Goal: Task Accomplishment & Management: Manage account settings

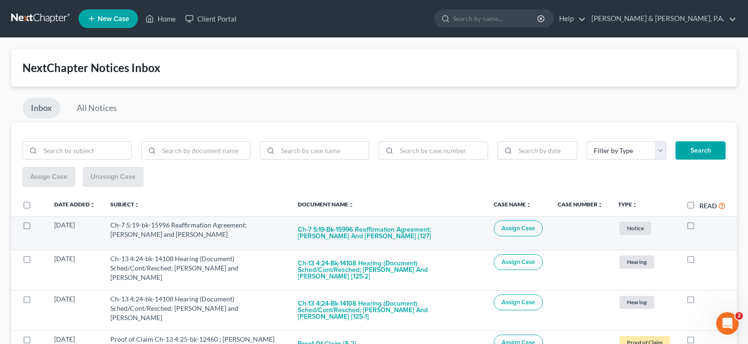
click at [699, 227] on label at bounding box center [699, 227] width 0 height 0
click at [703, 220] on input "checkbox" at bounding box center [706, 223] width 6 height 6
checkbox input "true"
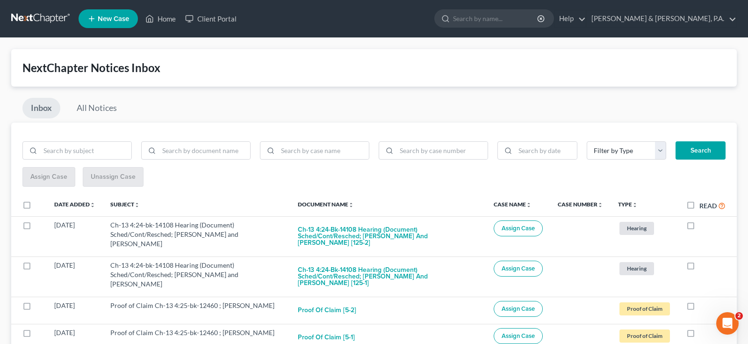
click at [699, 227] on label at bounding box center [699, 227] width 0 height 0
click at [703, 220] on input "checkbox" at bounding box center [706, 223] width 6 height 6
checkbox input "true"
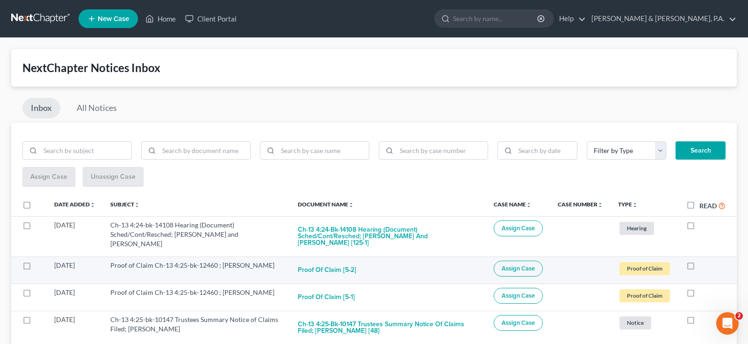
click at [699, 267] on label at bounding box center [699, 267] width 0 height 0
click at [703, 260] on input "checkbox" at bounding box center [706, 263] width 6 height 6
checkbox input "true"
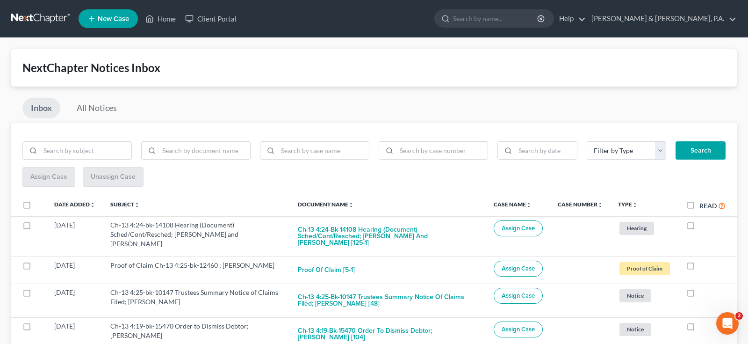
click at [699, 267] on label at bounding box center [699, 267] width 0 height 0
click at [703, 260] on input "checkbox" at bounding box center [706, 263] width 6 height 6
checkbox input "true"
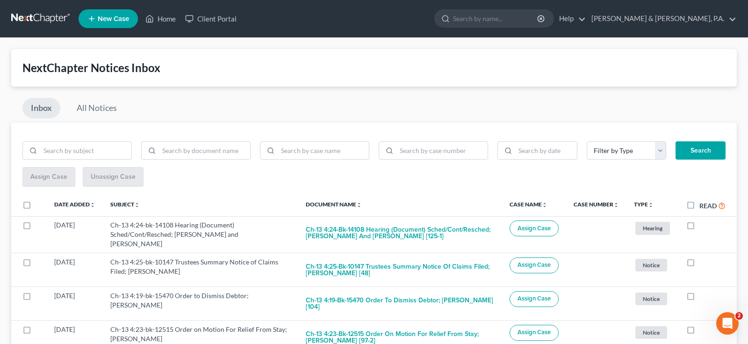
click at [699, 264] on label at bounding box center [699, 264] width 0 height 0
click at [703, 257] on input "checkbox" at bounding box center [706, 260] width 6 height 6
checkbox input "true"
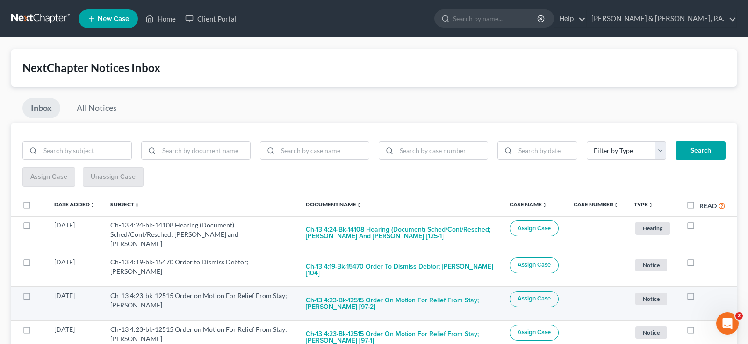
click at [699, 298] on label at bounding box center [699, 298] width 0 height 0
click at [703, 291] on input "checkbox" at bounding box center [706, 294] width 6 height 6
checkbox input "true"
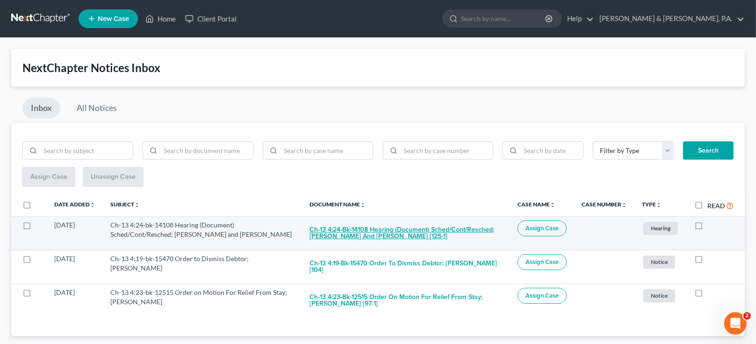
click at [465, 220] on button "Ch-13 4:24-bk-14108 Hearing (Document) Sched/Cont/Resched; Jeffery L. Green and…" at bounding box center [406, 232] width 193 height 25
checkbox input "true"
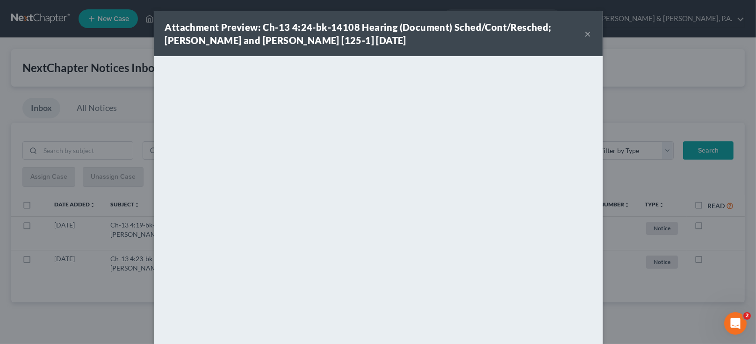
click at [574, 29] on div "Attachment Preview: Ch-13 4:24-bk-14108 Hearing (Document) Sched/Cont/Resched; …" at bounding box center [378, 33] width 449 height 45
click at [585, 29] on button "×" at bounding box center [588, 33] width 7 height 11
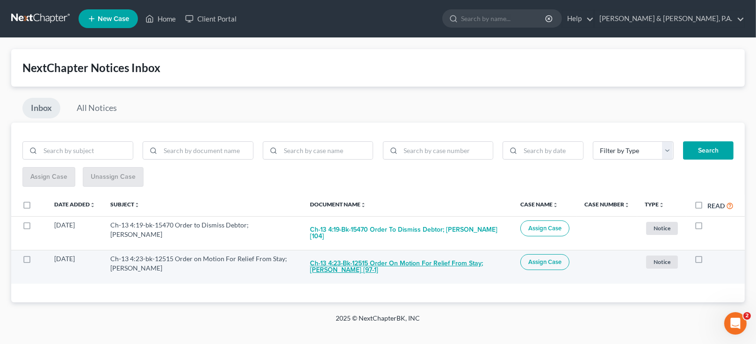
click at [384, 254] on button "Ch-13 4:23-bk-12515 Order on Motion For Relief From Stay; Whitney Preston [97-1]" at bounding box center [407, 266] width 195 height 25
checkbox input "true"
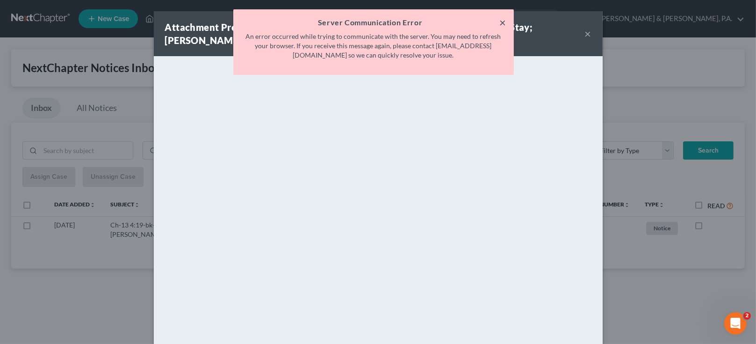
click at [503, 25] on button "×" at bounding box center [503, 22] width 7 height 11
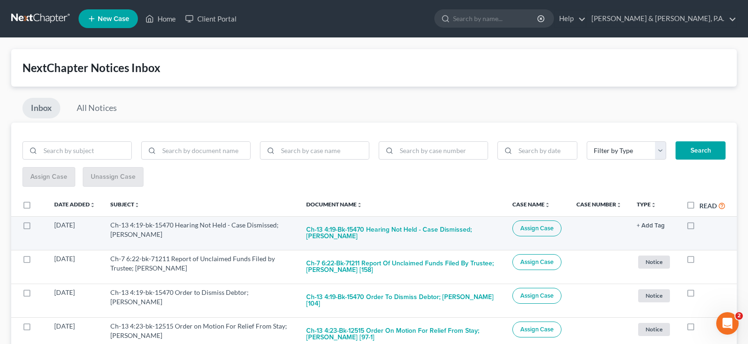
click at [699, 227] on label at bounding box center [699, 227] width 0 height 0
click at [703, 220] on input "checkbox" at bounding box center [706, 223] width 6 height 6
checkbox input "true"
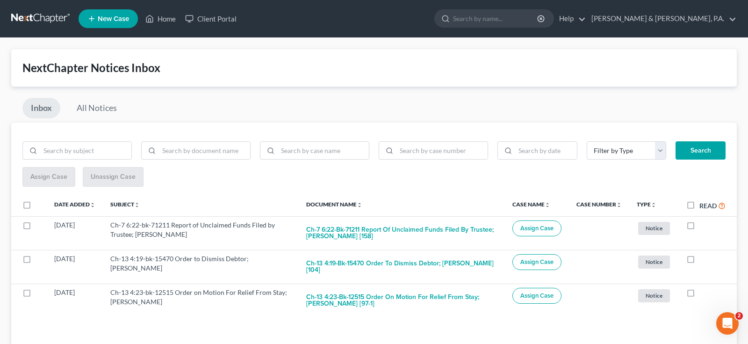
click at [699, 227] on label at bounding box center [699, 227] width 0 height 0
click at [703, 220] on input "checkbox" at bounding box center [706, 223] width 6 height 6
checkbox input "true"
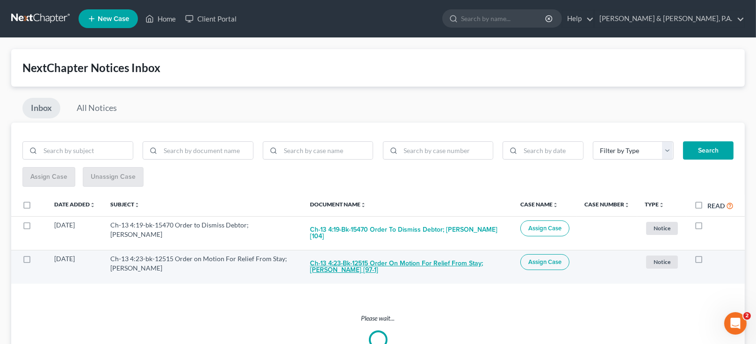
click at [351, 254] on button "Ch-13 4:23-bk-12515 Order on Motion For Relief From Stay; Whitney Preston [97-1]" at bounding box center [407, 266] width 195 height 25
checkbox input "true"
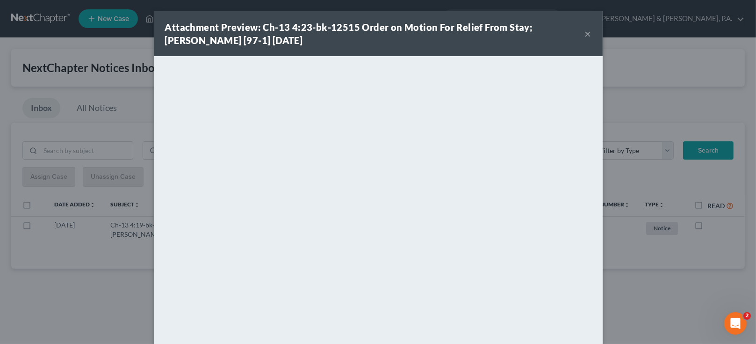
click at [585, 29] on button "×" at bounding box center [588, 33] width 7 height 11
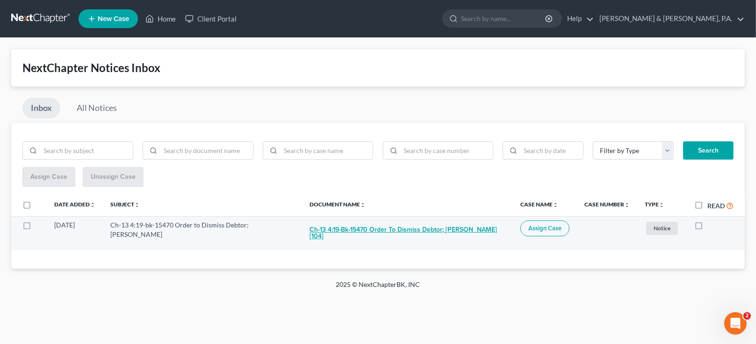
click at [404, 220] on button "Ch-13 4:19-bk-15470 Order to Dismiss Debtor; [PERSON_NAME] [104]" at bounding box center [408, 232] width 196 height 25
checkbox input "true"
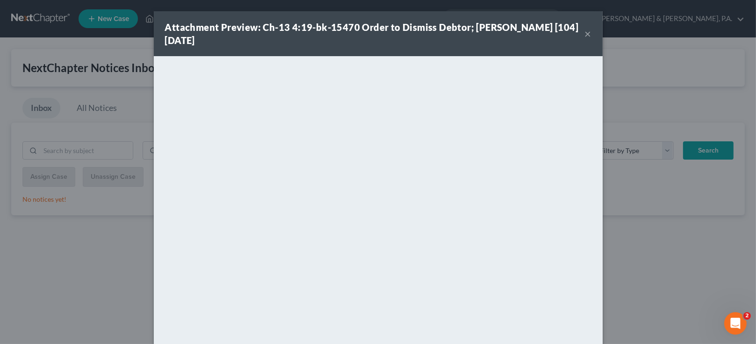
click at [585, 29] on button "×" at bounding box center [588, 33] width 7 height 11
